Goal: Information Seeking & Learning: Find specific fact

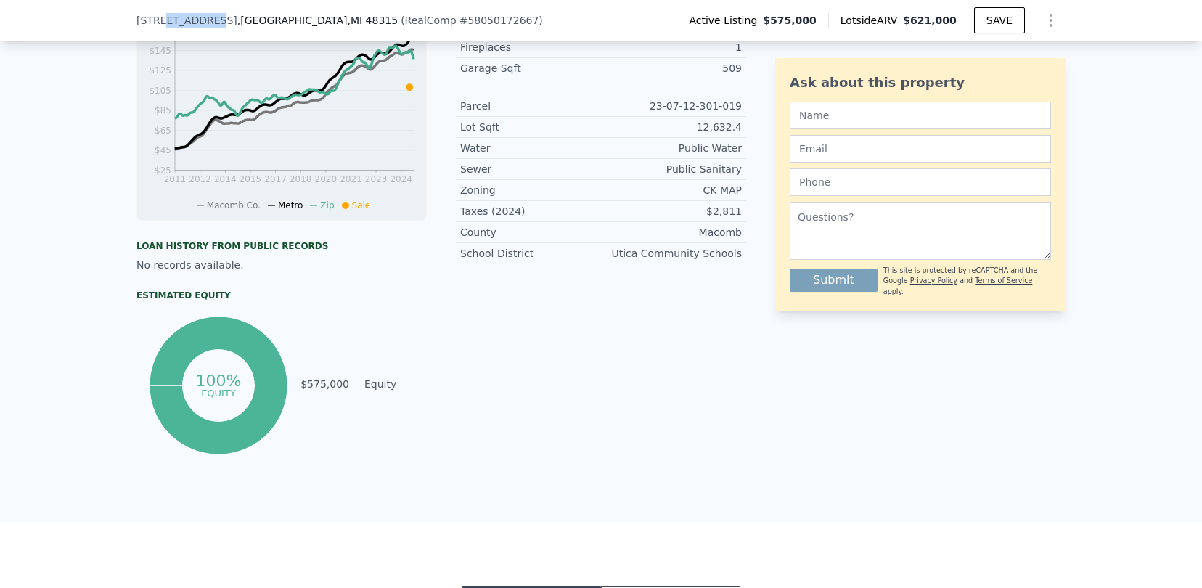
scroll to position [714, 0]
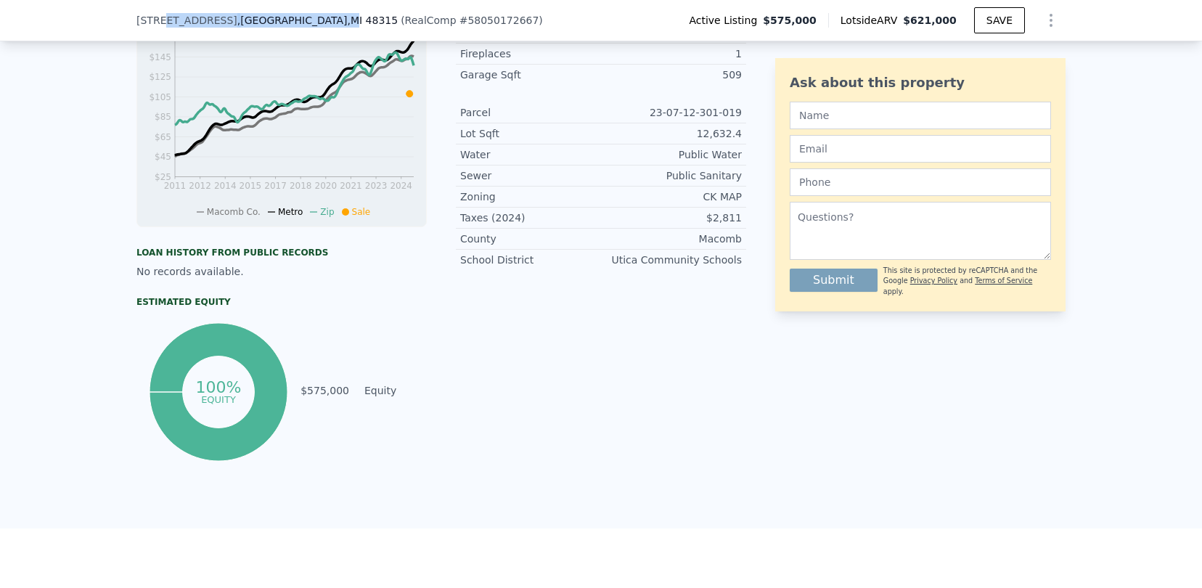
drag, startPoint x: 157, startPoint y: 17, endPoint x: 338, endPoint y: 16, distance: 180.7
click at [338, 16] on div "[STREET_ADDRESS]" at bounding box center [266, 20] width 261 height 15
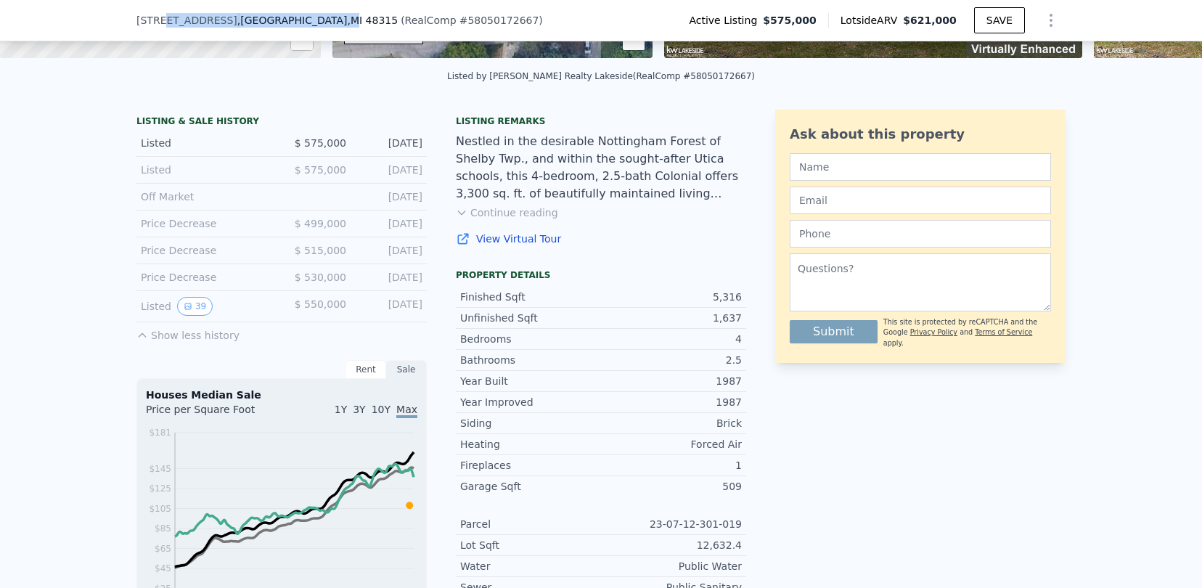
scroll to position [279, 0]
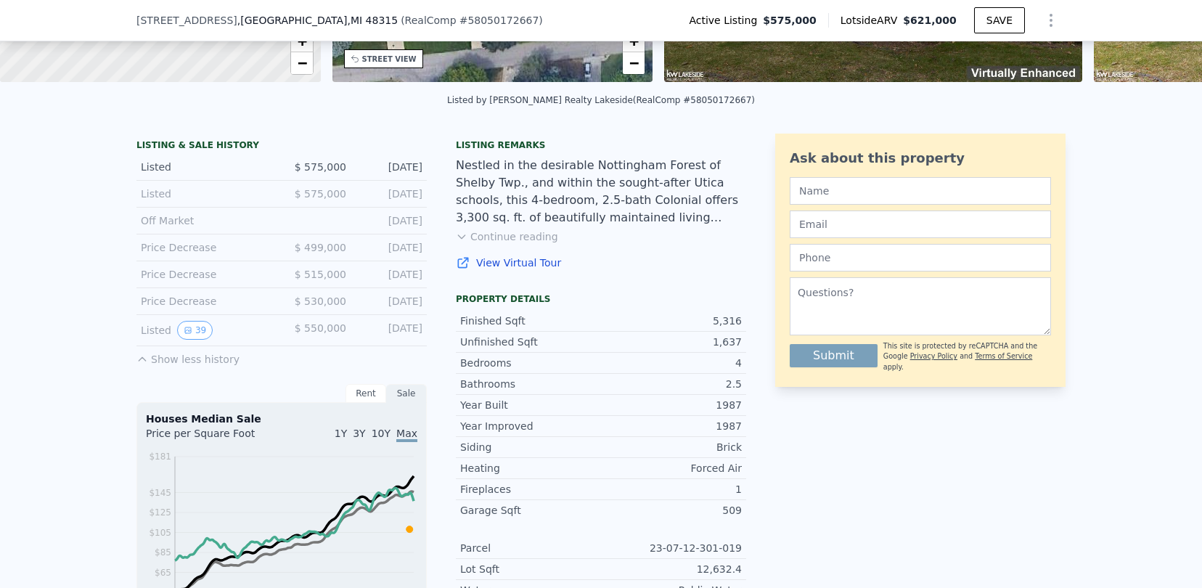
click at [317, 280] on span "$ 515,000" at bounding box center [321, 274] width 52 height 12
click at [322, 261] on div "Price Decrease $ 499,000 [DATE]" at bounding box center [281, 247] width 290 height 27
click at [322, 253] on span "$ 499,000" at bounding box center [321, 248] width 52 height 12
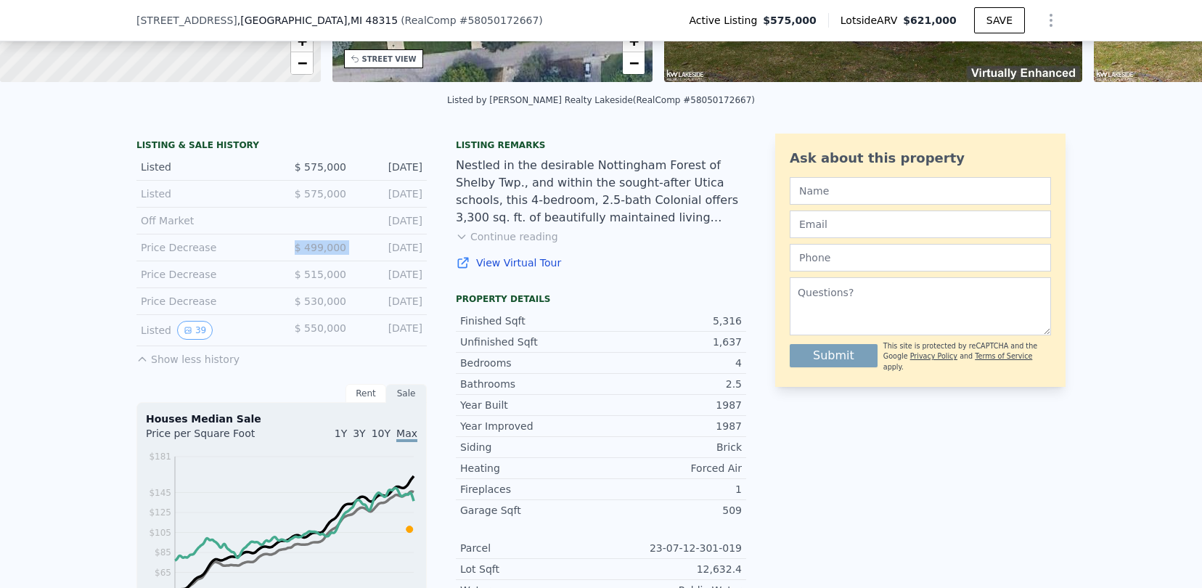
click at [322, 253] on span "$ 499,000" at bounding box center [321, 248] width 52 height 12
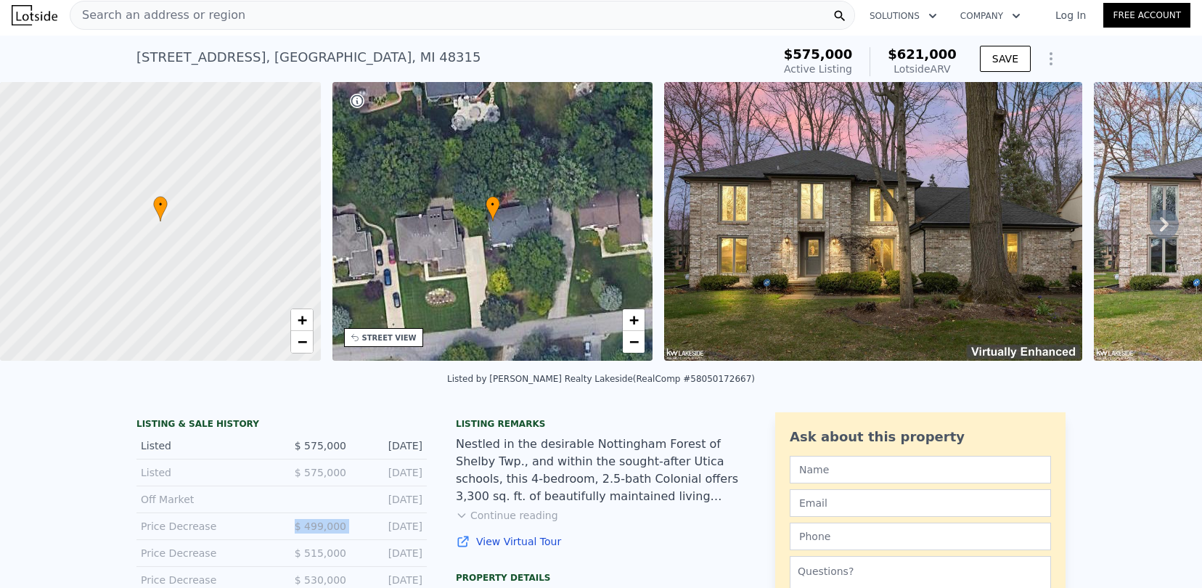
scroll to position [0, 0]
